Goal: Information Seeking & Learning: Learn about a topic

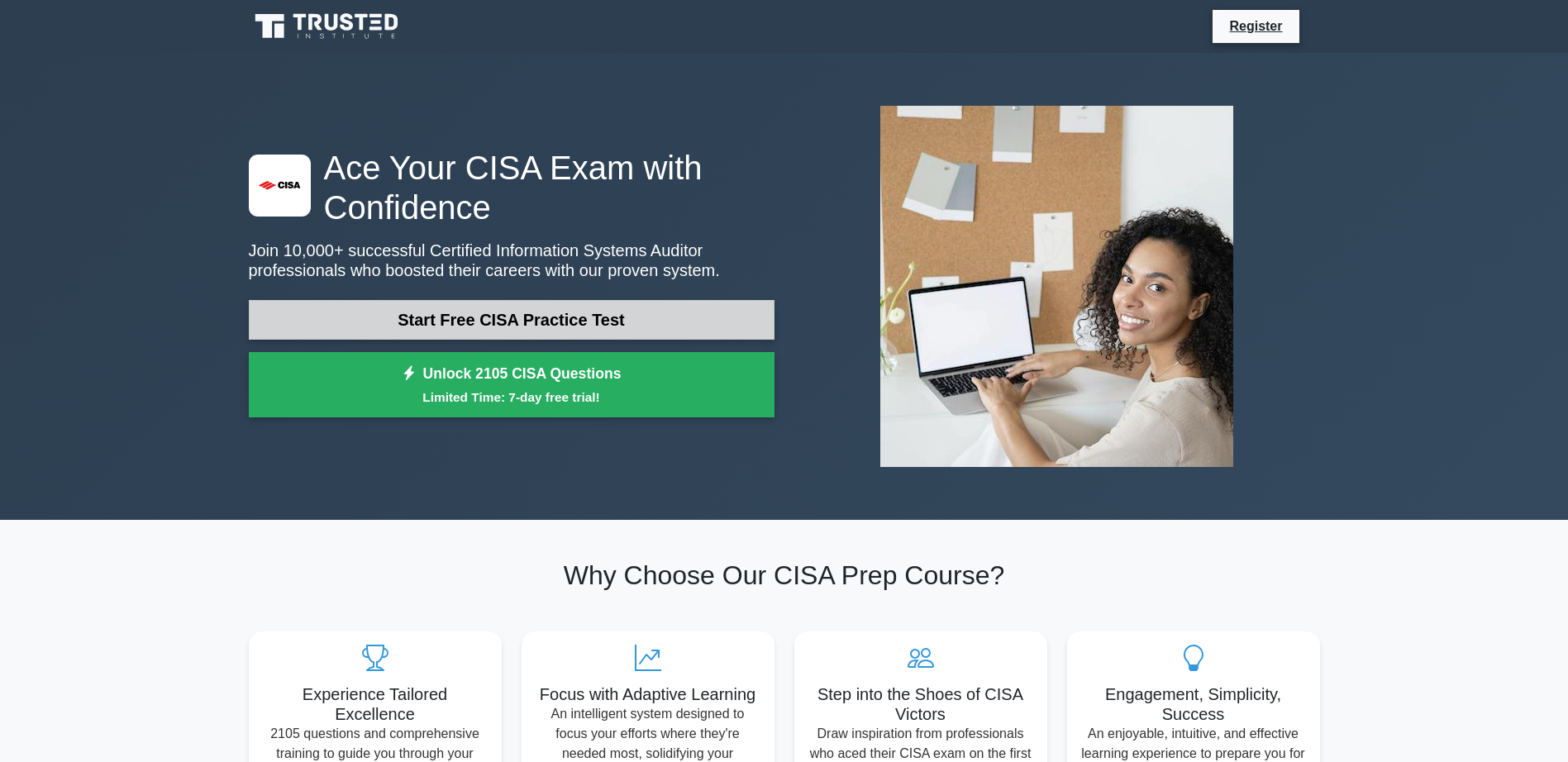
click at [644, 319] on link "Start Free CISA Practice Test" at bounding box center [511, 319] width 525 height 39
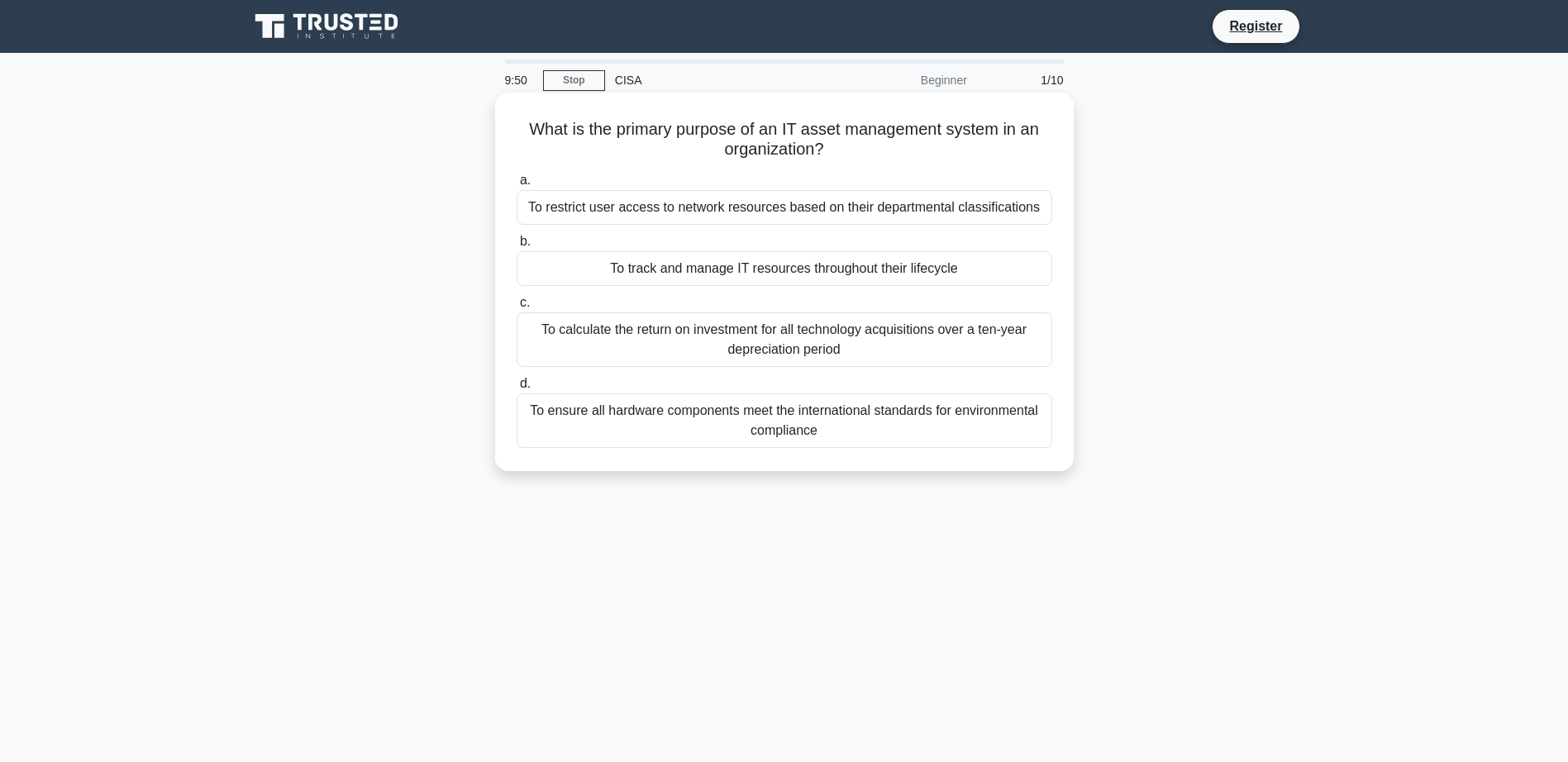
drag, startPoint x: 608, startPoint y: 436, endPoint x: 619, endPoint y: 433, distance: 11.4
click at [619, 433] on div "To ensure all hardware components meet the international standards for environm…" at bounding box center [784, 420] width 536 height 55
click at [517, 389] on input "d. To ensure all hardware components meet the international standards for envir…" at bounding box center [517, 383] width 0 height 11
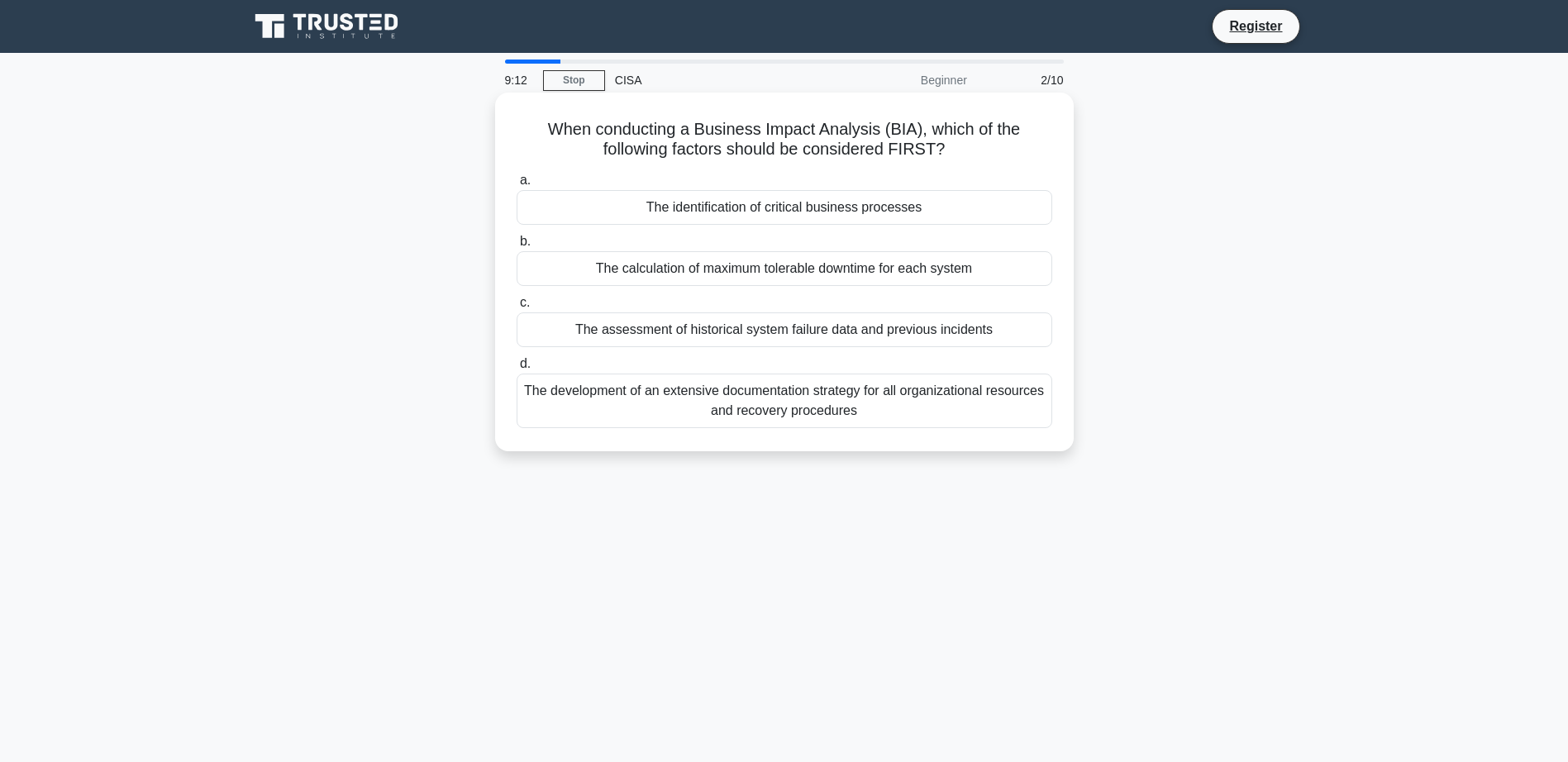
click at [756, 329] on div "The assessment of historical system failure data and previous incidents" at bounding box center [784, 329] width 536 height 35
click at [517, 308] on input "c. The assessment of historical system failure data and previous incidents" at bounding box center [517, 302] width 0 height 11
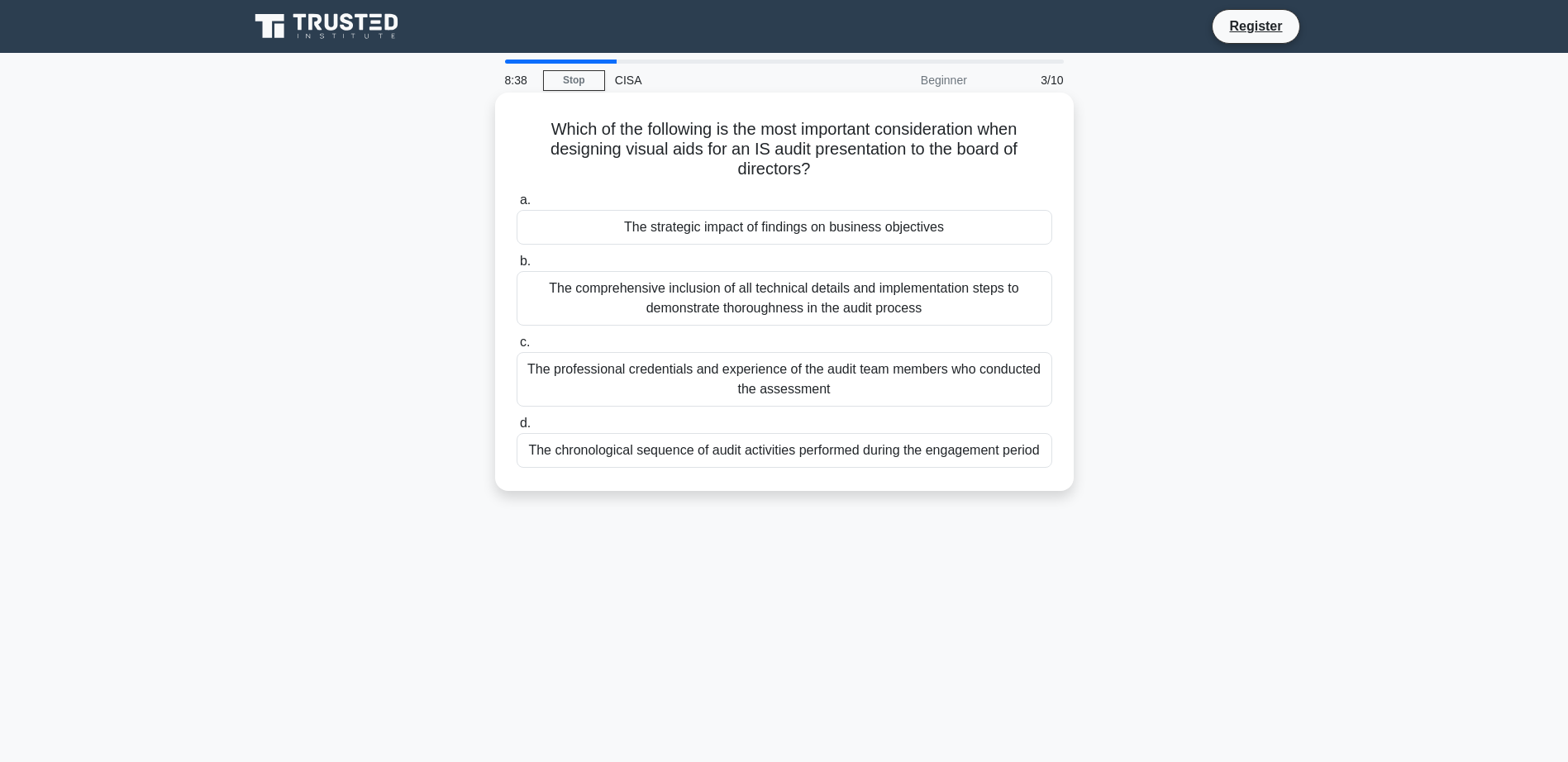
click at [839, 283] on div "The comprehensive inclusion of all technical details and implementation steps t…" at bounding box center [784, 298] width 536 height 55
click at [517, 267] on input "b. The comprehensive inclusion of all technical details and implementation step…" at bounding box center [517, 261] width 0 height 11
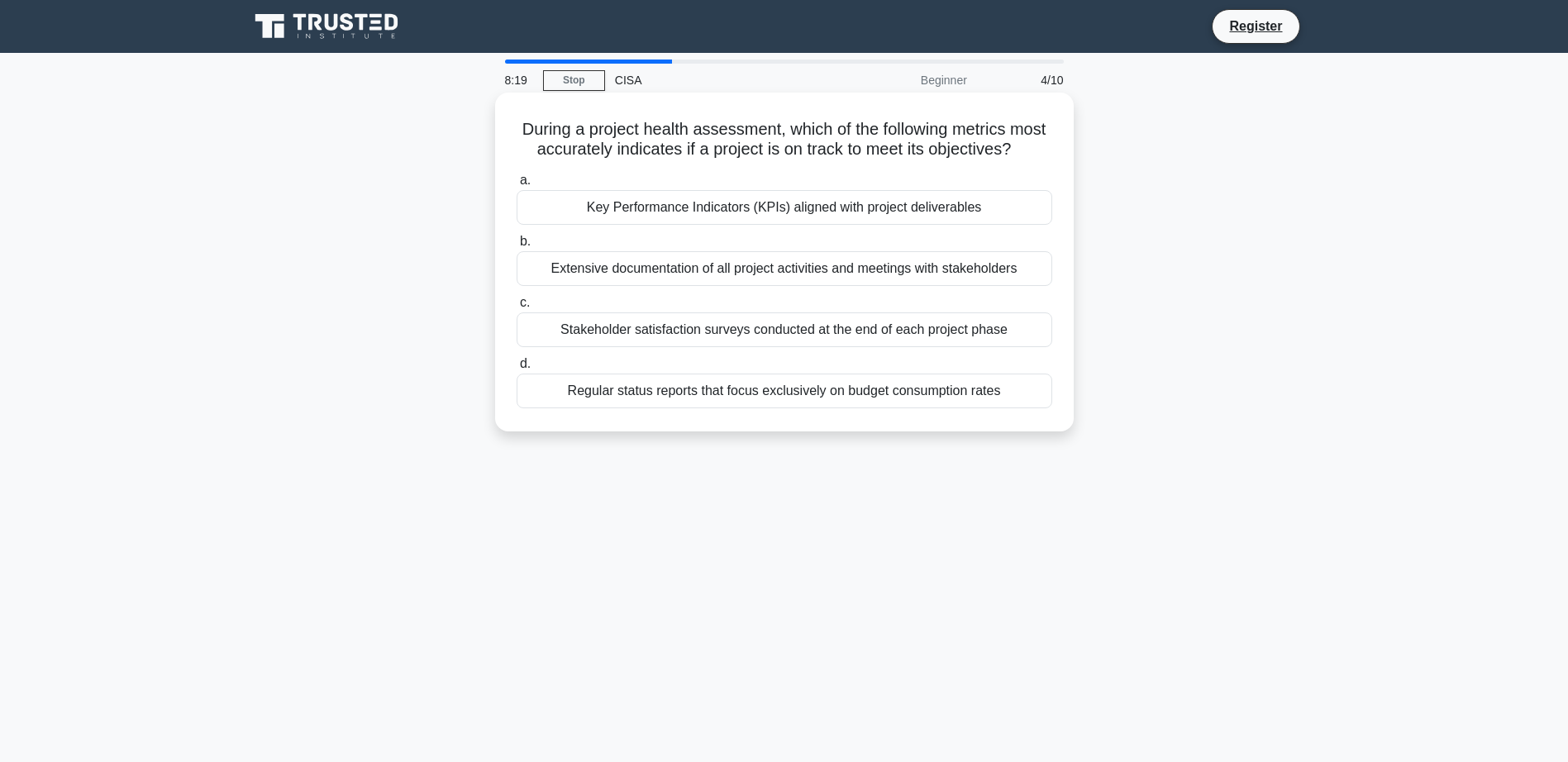
click at [902, 220] on div "Key Performance Indicators (KPIs) aligned with project deliverables" at bounding box center [784, 207] width 536 height 35
click at [517, 186] on input "a. Key Performance Indicators (KPIs) aligned with project deliverables" at bounding box center [517, 179] width 0 height 11
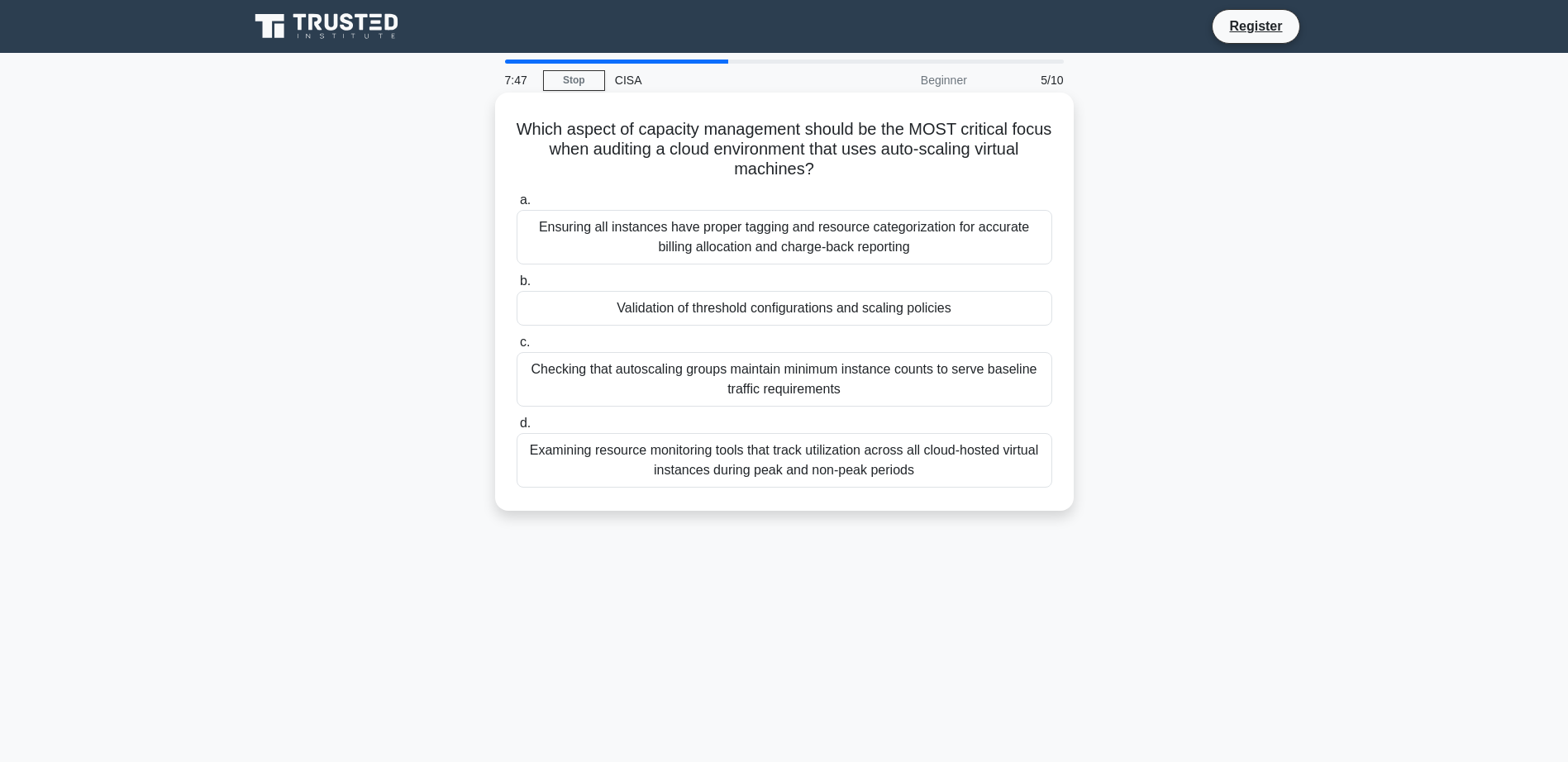
click at [818, 460] on div "Examining resource monitoring tools that track utilization across all cloud-hos…" at bounding box center [784, 460] width 536 height 55
click at [517, 429] on input "d. Examining resource monitoring tools that track utilization across all cloud-…" at bounding box center [517, 422] width 0 height 11
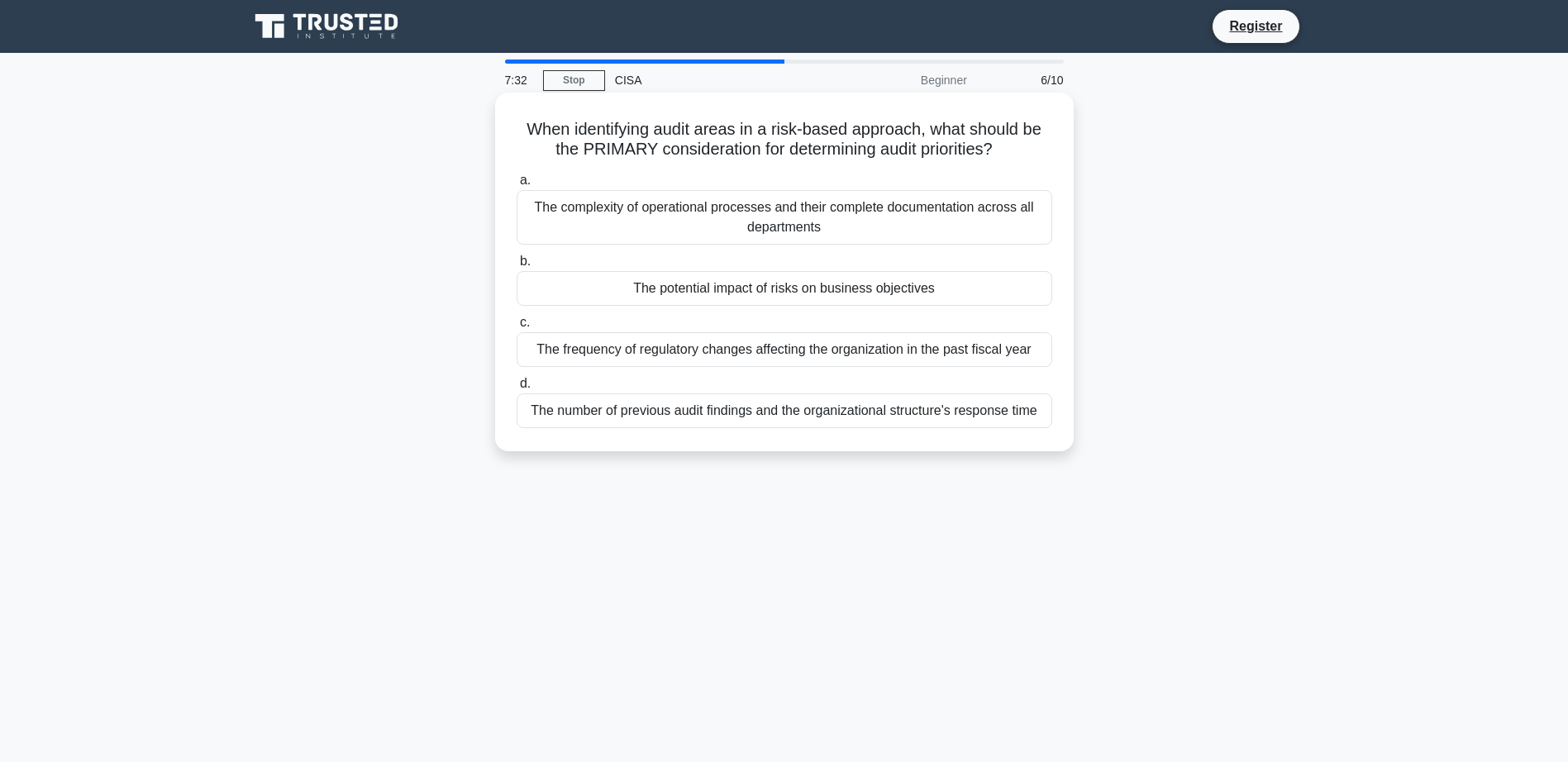
click at [748, 218] on div "The complexity of operational processes and their complete documentation across…" at bounding box center [784, 217] width 536 height 55
click at [517, 186] on input "a. The complexity of operational processes and their complete documentation acr…" at bounding box center [517, 179] width 0 height 11
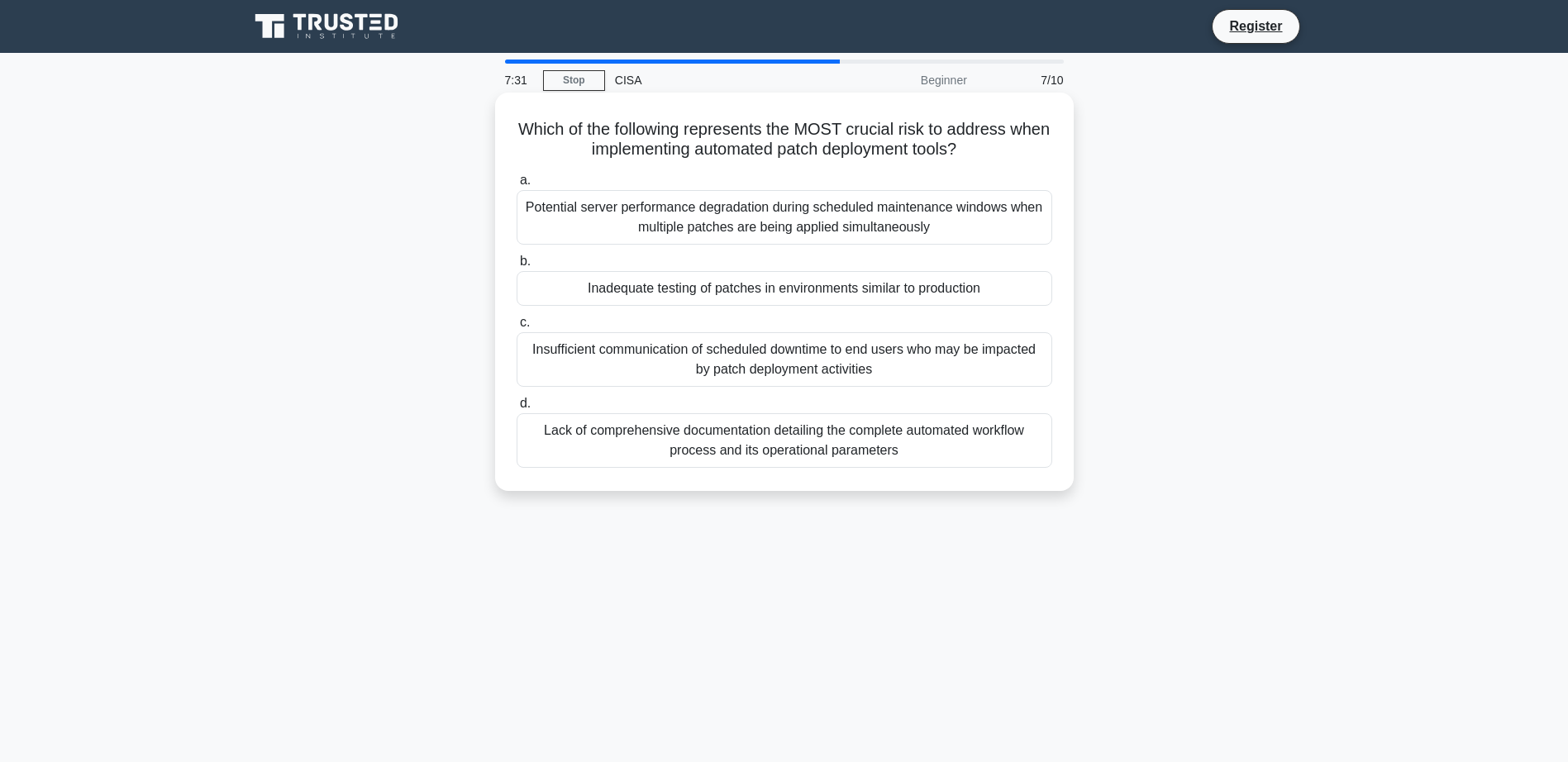
click at [785, 289] on div "Inadequate testing of patches in environments similar to production" at bounding box center [784, 288] width 536 height 35
click at [517, 267] on input "b. Inadequate testing of patches in environments similar to production" at bounding box center [517, 261] width 0 height 11
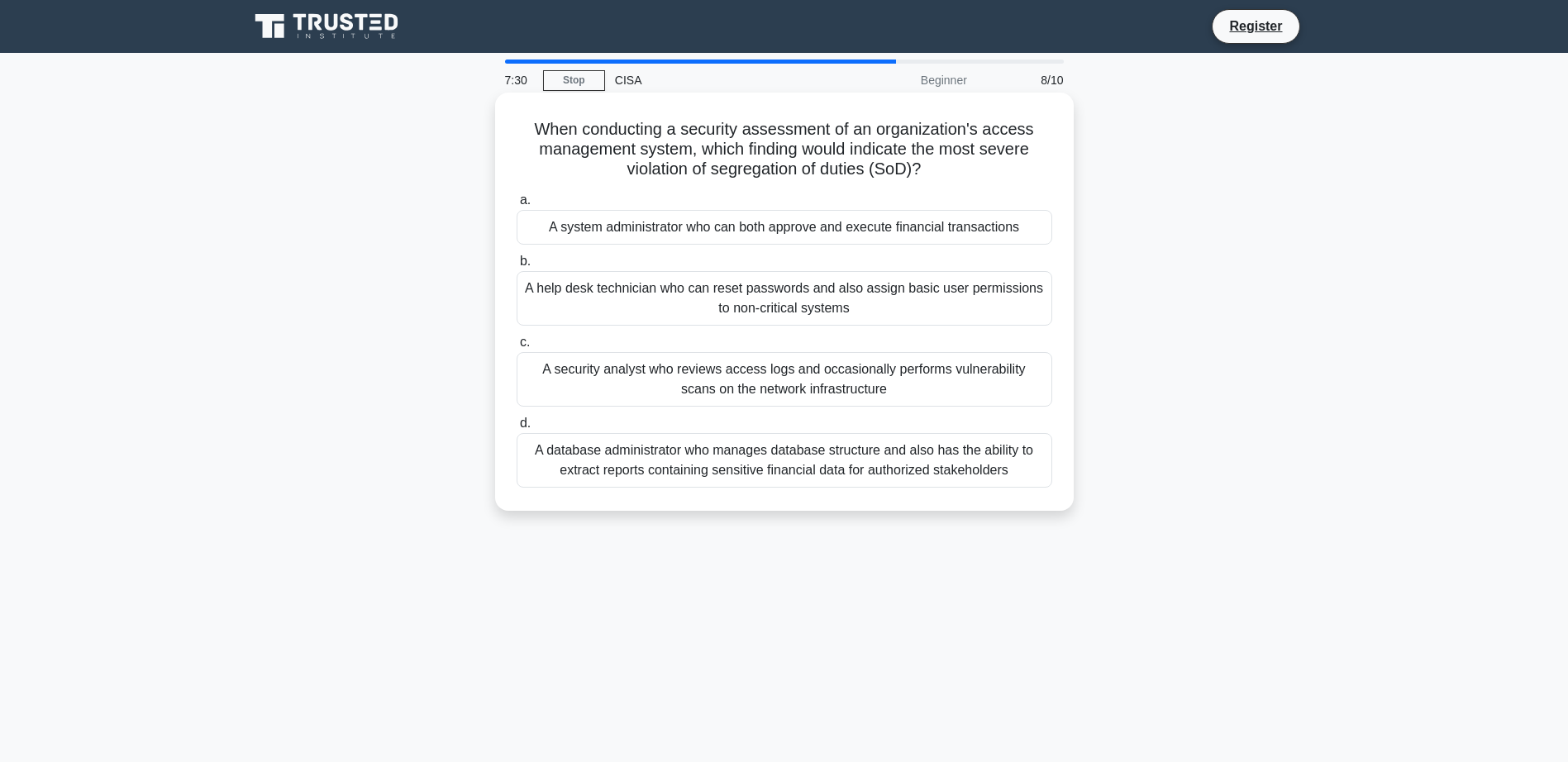
click at [797, 294] on div "A help desk technician who can reset passwords and also assign basic user permi…" at bounding box center [784, 298] width 536 height 55
click at [517, 267] on input "b. A help desk technician who can reset passwords and also assign basic user pe…" at bounding box center [517, 261] width 0 height 11
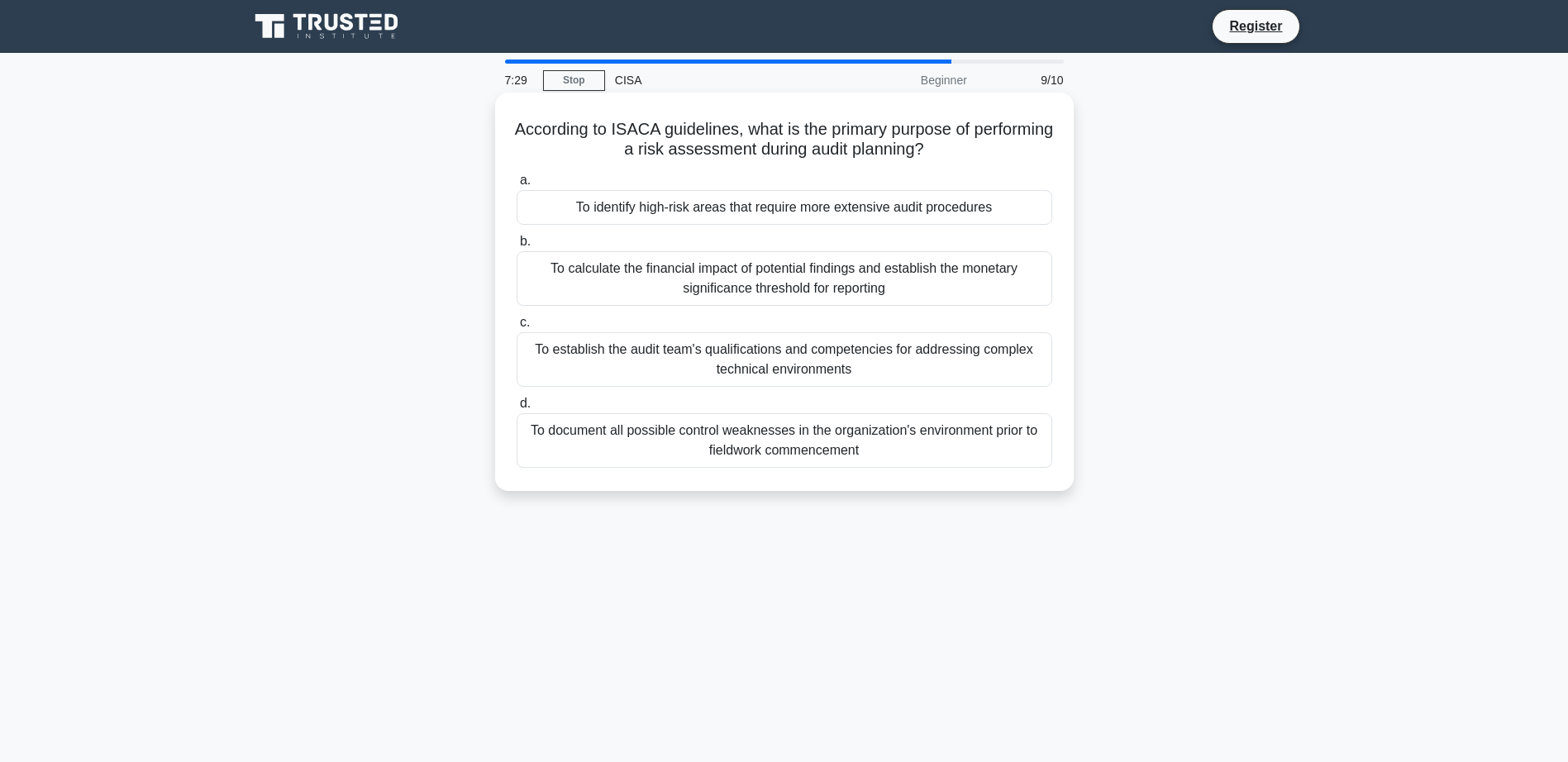
click at [804, 208] on div "To identify high-risk areas that require more extensive audit procedures" at bounding box center [784, 207] width 536 height 35
click at [517, 186] on input "a. To identify high-risk areas that require more extensive audit procedures" at bounding box center [517, 179] width 0 height 11
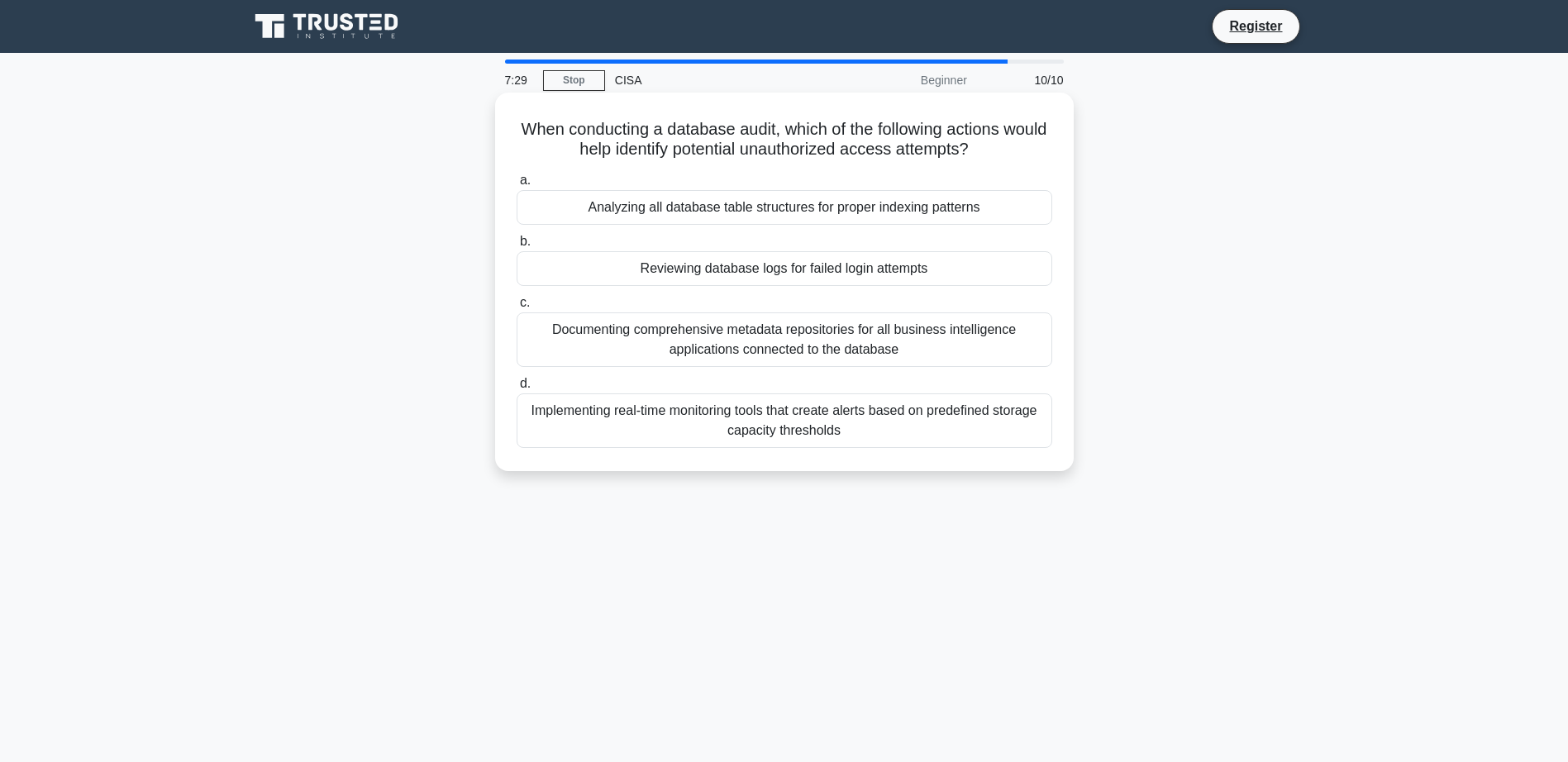
click at [805, 270] on div "Reviewing database logs for failed login attempts" at bounding box center [784, 269] width 536 height 35
click at [517, 247] on input "b. Reviewing database logs for failed login attempts" at bounding box center [517, 241] width 0 height 11
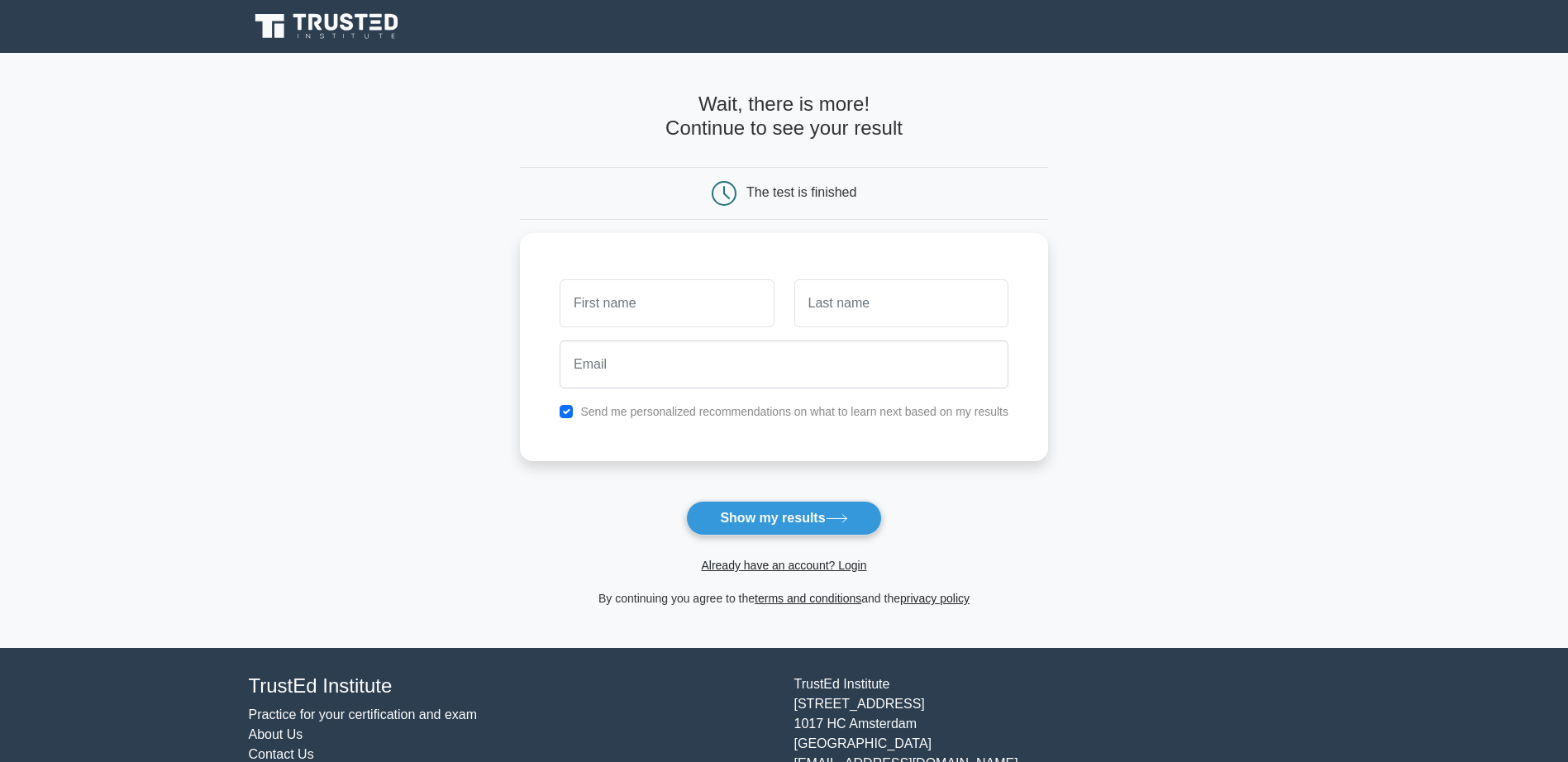
click at [765, 497] on form "Wait, there is more! Continue to see your result The test is finished and the" at bounding box center [784, 349] width 528 height 515
click at [781, 513] on button "Show my results" at bounding box center [783, 518] width 195 height 35
